Goal: Information Seeking & Learning: Learn about a topic

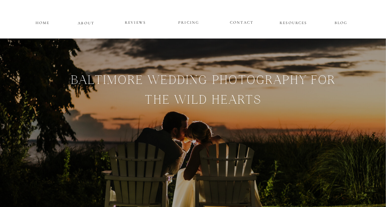
click at [191, 19] on p "PRICING" at bounding box center [188, 23] width 38 height 8
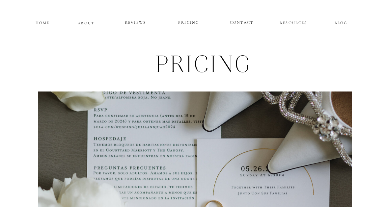
click at [47, 24] on p "HOME" at bounding box center [43, 22] width 16 height 6
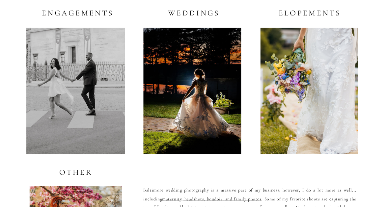
scroll to position [1245, 0]
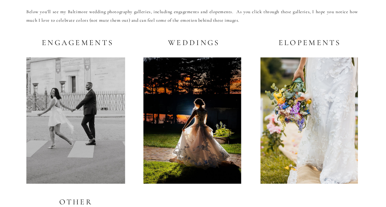
click at [195, 44] on h2 "Weddings" at bounding box center [192, 43] width 55 height 8
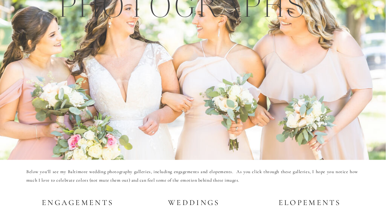
scroll to position [1086, 0]
